Goal: Check status: Check status

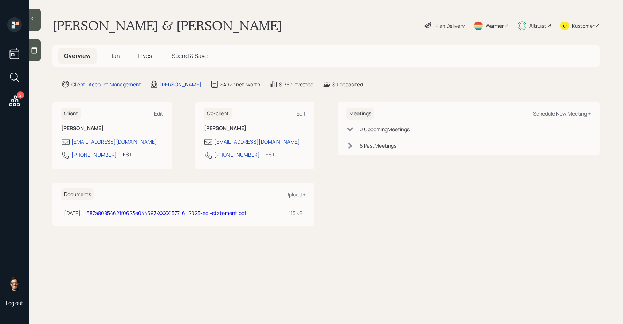
click at [117, 55] on span "Plan" at bounding box center [114, 56] width 12 height 8
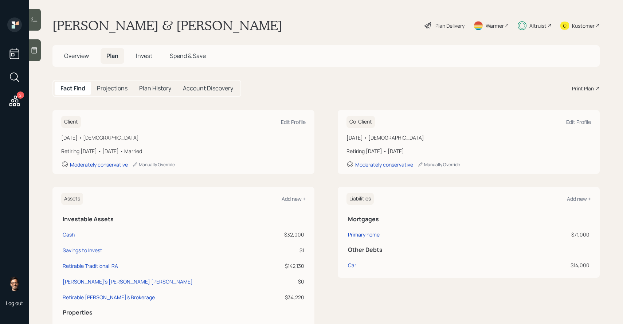
click at [139, 55] on span "Invest" at bounding box center [144, 56] width 16 height 8
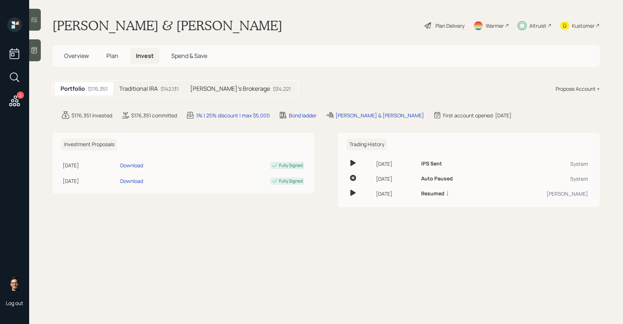
click at [159, 88] on div "Traditional IRA $142,131" at bounding box center [148, 88] width 71 height 13
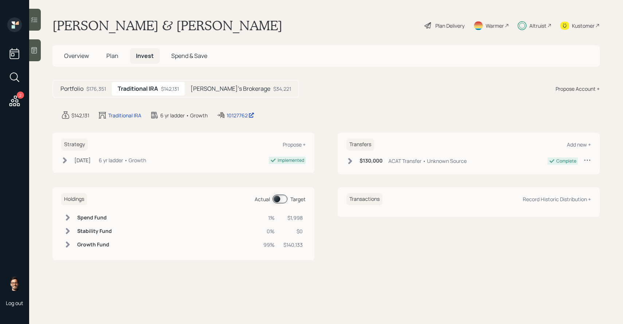
click at [203, 85] on h5 "[PERSON_NAME]'s Brokerage" at bounding box center [231, 88] width 80 height 7
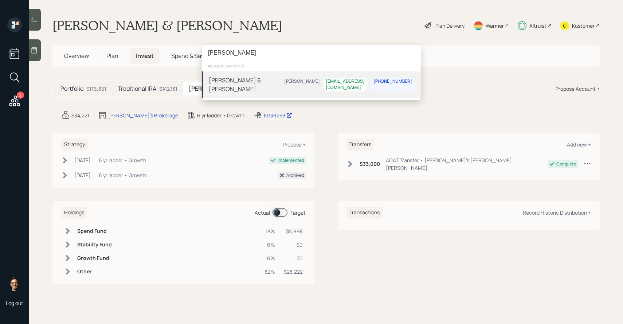
type input "[PERSON_NAME]"
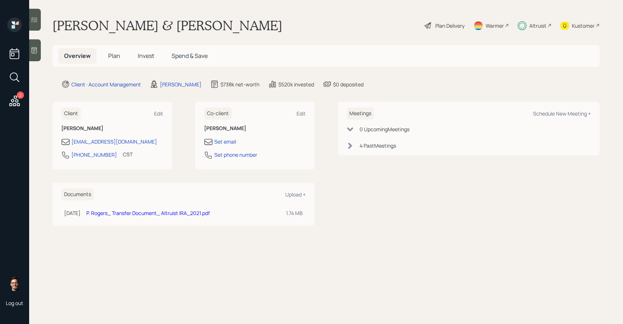
click at [145, 56] on span "Invest" at bounding box center [146, 56] width 16 height 8
